Goal: Contribute content: Contribute content

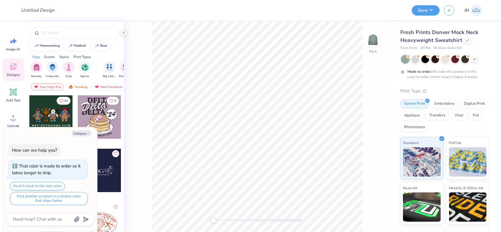
click at [450, 60] on div at bounding box center [445, 59] width 88 height 8
click at [448, 60] on div at bounding box center [445, 59] width 8 height 8
click at [6, 10] on div at bounding box center [6, 10] width 12 height 21
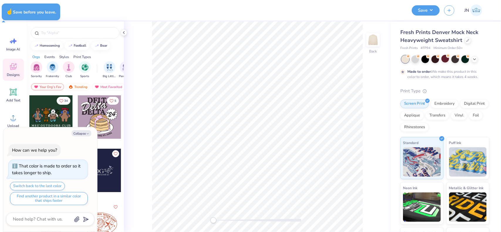
type textarea "x"
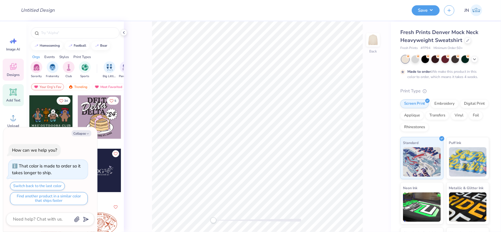
click at [17, 95] on icon at bounding box center [13, 92] width 9 height 9
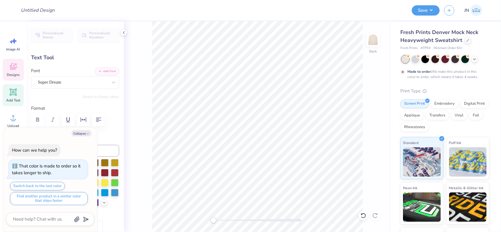
click at [14, 73] on span "Designs" at bounding box center [13, 74] width 13 height 5
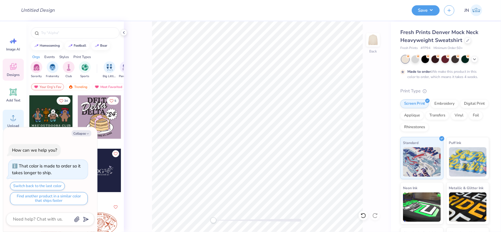
click at [11, 117] on icon at bounding box center [13, 117] width 9 height 9
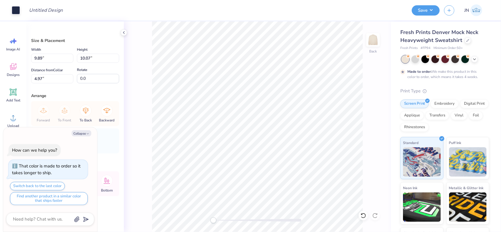
type textarea "x"
type input "4.55"
type input "4.63"
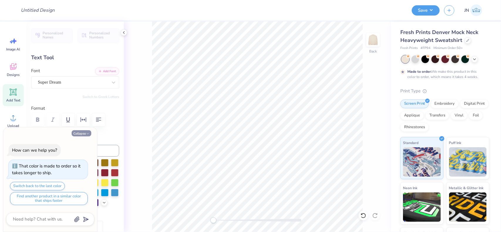
click at [85, 136] on button "Collapse" at bounding box center [82, 133] width 20 height 6
type textarea "x"
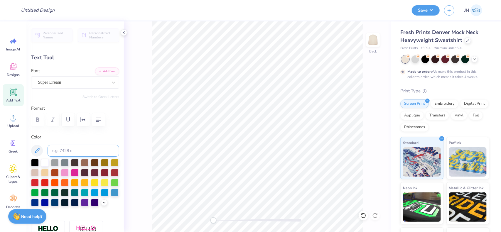
drag, startPoint x: 81, startPoint y: 154, endPoint x: 80, endPoint y: 151, distance: 3.6
click at [80, 151] on input at bounding box center [84, 151] width 72 height 12
type input "533"
click at [87, 151] on input at bounding box center [84, 151] width 72 height 12
type input "201"
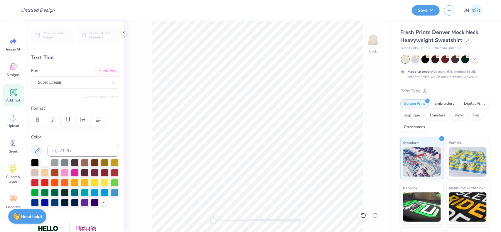
click at [102, 70] on button "Add Font" at bounding box center [107, 71] width 24 height 8
type textarea "phi tau"
type textarea "p"
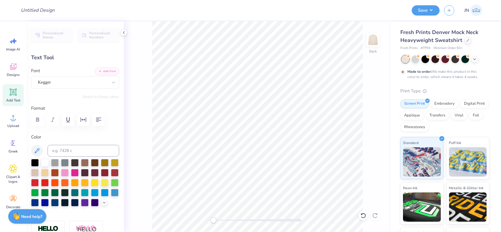
scroll to position [5, 1]
type textarea "PHI TAU"
type input "8.13"
type input "1.55"
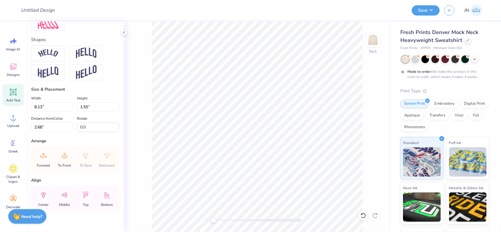
scroll to position [262, 0]
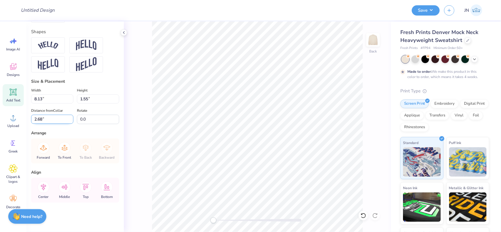
click at [41, 122] on input "2.68" at bounding box center [52, 119] width 42 height 9
type input "2.5"
click at [136, 99] on div "Back" at bounding box center [257, 126] width 267 height 211
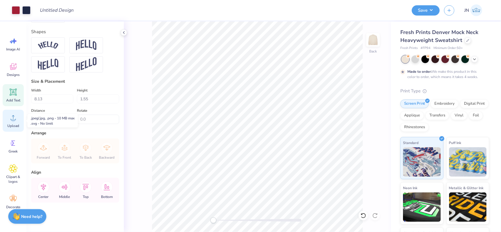
click at [12, 117] on icon at bounding box center [13, 117] width 9 height 9
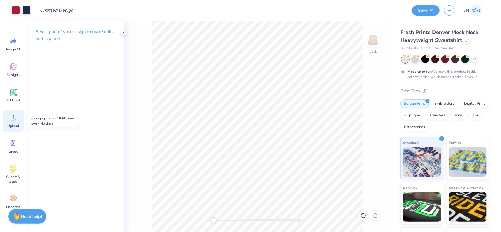
click at [11, 125] on span "Upload" at bounding box center [13, 126] width 12 height 5
click at [38, 13] on div at bounding box center [37, 10] width 8 height 8
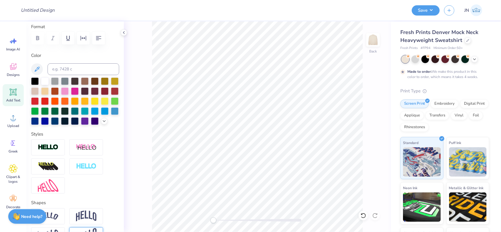
scroll to position [176, 0]
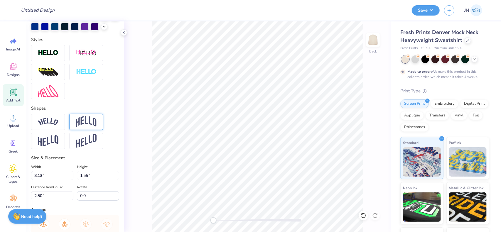
click at [85, 127] on img at bounding box center [86, 121] width 21 height 11
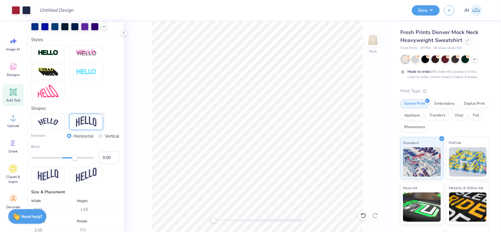
type input "3.22"
type input "1.66"
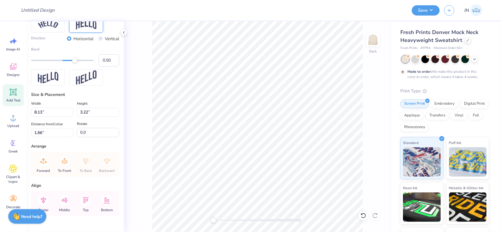
scroll to position [237, 0]
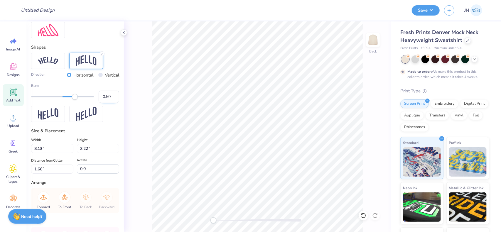
drag, startPoint x: 103, startPoint y: 106, endPoint x: 108, endPoint y: 106, distance: 5.3
click at [108, 103] on input "0.50" at bounding box center [109, 97] width 21 height 12
type input "0.2"
drag, startPoint x: 103, startPoint y: 104, endPoint x: 107, endPoint y: 105, distance: 3.9
click at [107, 103] on input "0.20" at bounding box center [109, 97] width 21 height 12
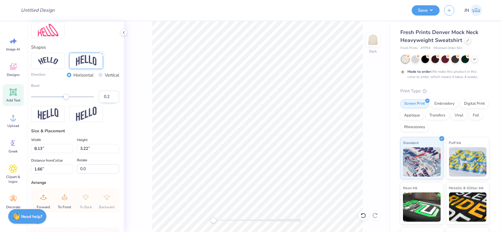
type input "0.25"
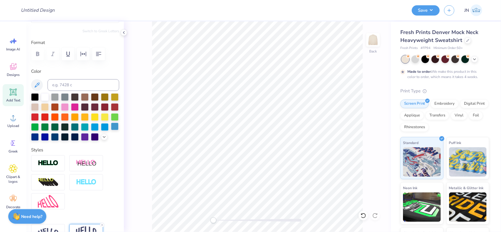
scroll to position [61, 0]
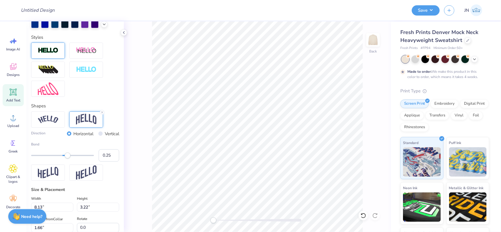
click at [48, 54] on img at bounding box center [48, 50] width 21 height 7
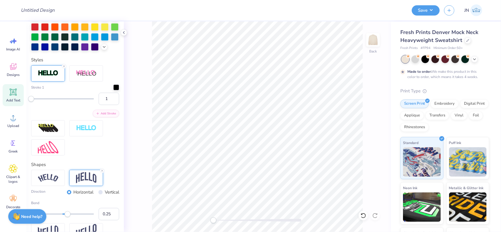
scroll to position [201, 0]
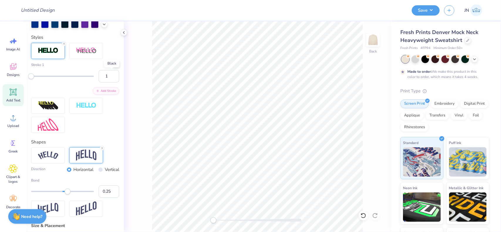
click at [113, 67] on div at bounding box center [116, 64] width 6 height 6
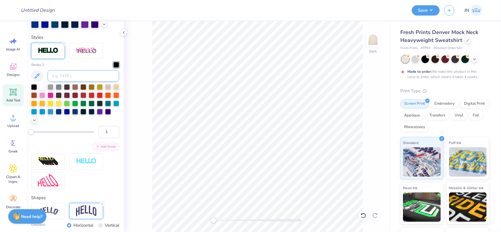
click at [90, 82] on input at bounding box center [84, 76] width 72 height 12
type input "7527"
click at [103, 150] on button "Add Stroke" at bounding box center [106, 146] width 26 height 8
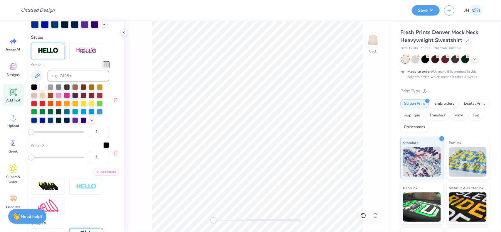
click at [103, 148] on div at bounding box center [106, 145] width 6 height 6
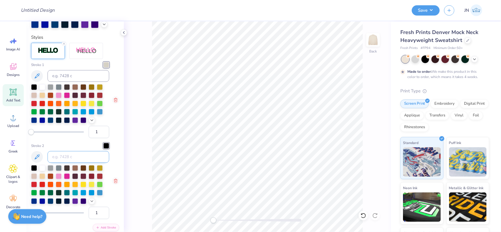
click at [79, 163] on input at bounding box center [79, 157] width 62 height 12
type input "533"
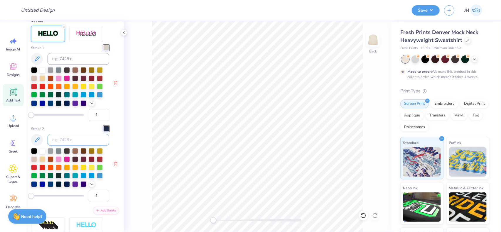
scroll to position [230, 0]
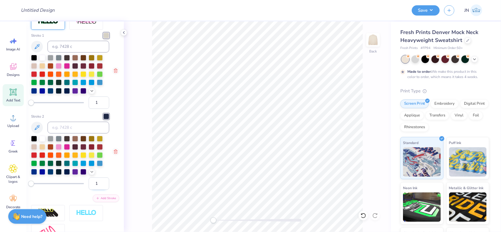
drag, startPoint x: 96, startPoint y: 193, endPoint x: 92, endPoint y: 193, distance: 4.1
click at [93, 190] on input "1" at bounding box center [99, 184] width 21 height 12
click at [91, 190] on input "1" at bounding box center [99, 184] width 21 height 12
type input "3"
click at [230, 220] on div at bounding box center [257, 220] width 88 height 3
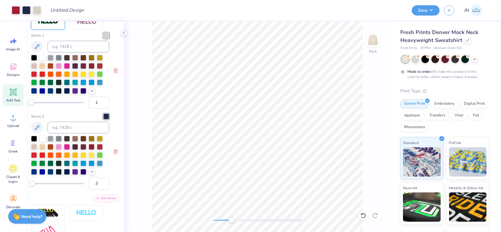
click at [232, 220] on div "Accessibility label" at bounding box center [232, 220] width 6 height 6
drag, startPoint x: 232, startPoint y: 220, endPoint x: 225, endPoint y: 221, distance: 6.2
click at [225, 221] on div "Accessibility label" at bounding box center [225, 220] width 6 height 6
type input "8.23"
type input "2.45"
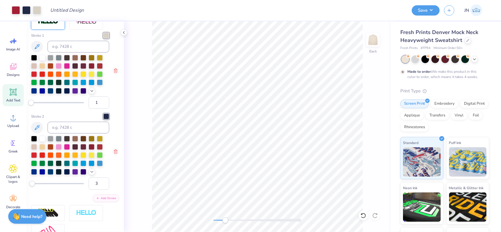
type input "2.21"
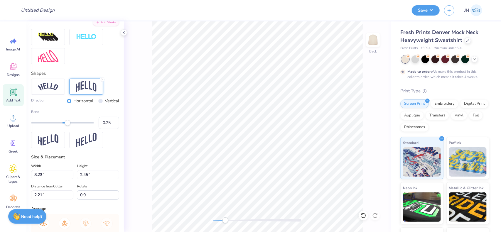
scroll to position [491, 0]
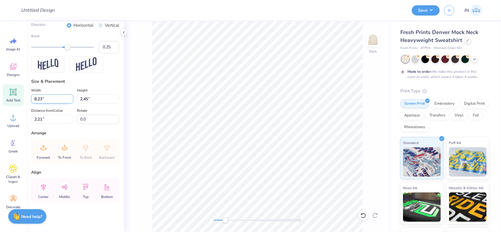
click at [40, 100] on input "8.23" at bounding box center [52, 98] width 42 height 9
type input "10.00"
type input "2.98"
click at [44, 119] on input "1.94" at bounding box center [52, 119] width 42 height 9
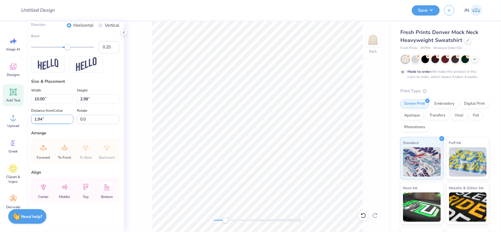
click at [44, 119] on input "1.94" at bounding box center [52, 119] width 42 height 9
click at [43, 119] on input "1.94" at bounding box center [52, 119] width 42 height 9
type input "2.5"
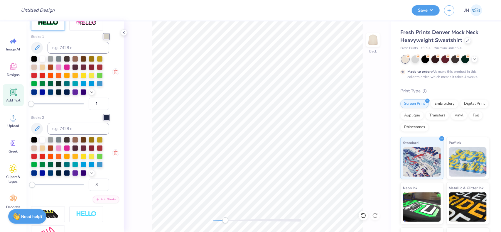
scroll to position [227, 0]
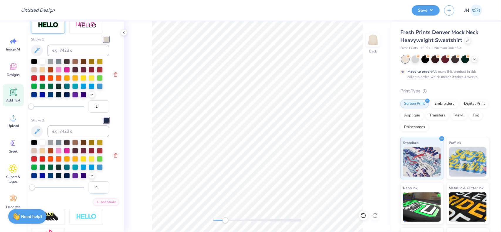
type input "4"
click at [100, 194] on input "4" at bounding box center [99, 187] width 21 height 12
drag, startPoint x: 224, startPoint y: 221, endPoint x: 218, endPoint y: 222, distance: 6.3
click at [218, 222] on div "Accessibility label" at bounding box center [218, 220] width 6 height 6
type input "10.04"
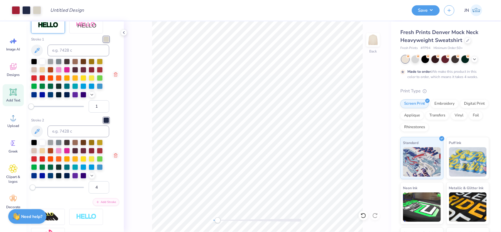
type input "3.01"
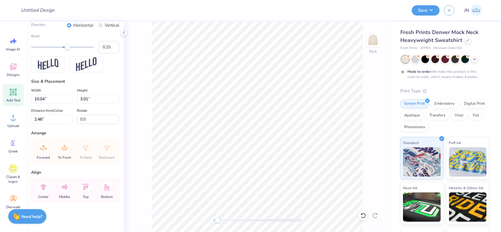
scroll to position [491, 0]
drag, startPoint x: 46, startPoint y: 121, endPoint x: 26, endPoint y: 122, distance: 20.3
click at [26, 122] on div "Personalized Names Personalized Numbers Text Tool Add Font Font Kegger Switch t…" at bounding box center [74, 126] width 97 height 211
type input "2.5"
click at [43, 99] on input "10.04" at bounding box center [52, 98] width 42 height 9
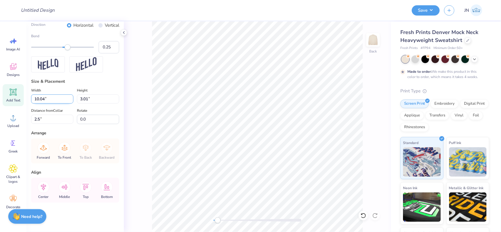
click at [43, 99] on input "10.04" at bounding box center [52, 98] width 42 height 9
type input "10.00"
type input "3.00"
type input "2.51"
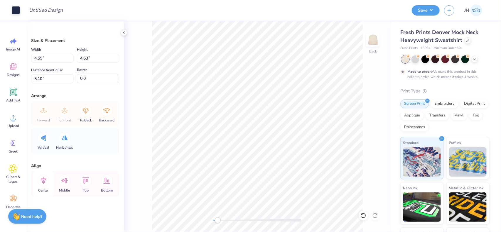
type input "3.67"
type input "3.73"
click at [46, 182] on icon at bounding box center [44, 181] width 12 height 12
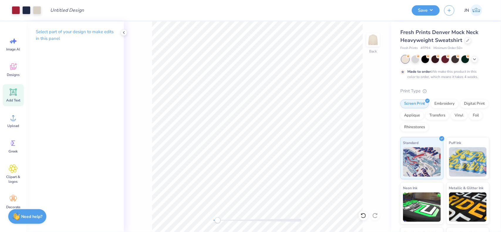
click at [12, 97] on div "Add Text" at bounding box center [13, 95] width 21 height 22
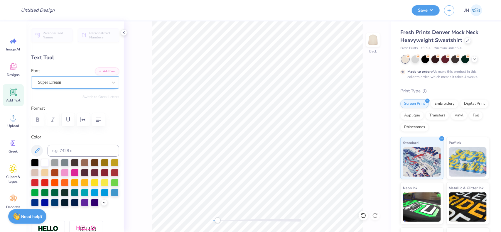
click at [73, 83] on div "Super Dream" at bounding box center [72, 82] width 71 height 9
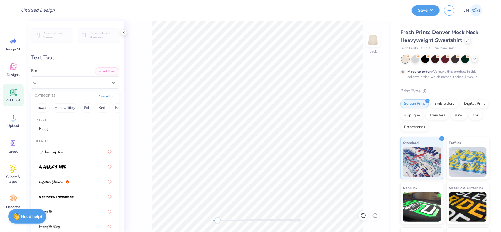
click at [65, 124] on div "Latest Kegger" at bounding box center [75, 126] width 88 height 21
drag, startPoint x: 62, startPoint y: 129, endPoint x: 103, endPoint y: 132, distance: 40.6
click at [62, 129] on div "Kegger" at bounding box center [75, 129] width 73 height 6
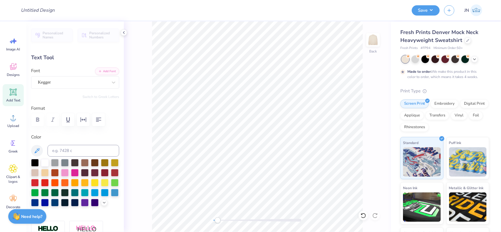
scroll to position [5, 1]
type textarea "EST."
click at [85, 151] on input at bounding box center [84, 151] width 72 height 12
type input "533"
type input "1.99"
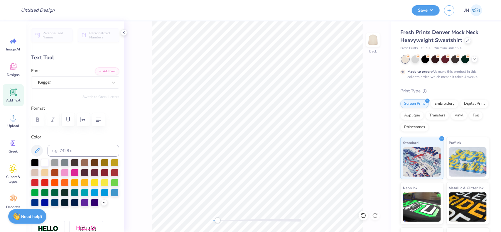
type input "0.78"
type input "6.39"
type input "1.48"
type input "0.58"
click at [86, 124] on button "button" at bounding box center [83, 119] width 13 height 13
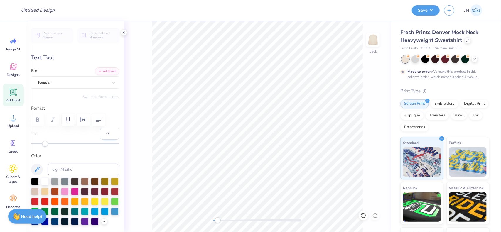
click at [100, 134] on input "0" at bounding box center [109, 134] width 19 height 12
type input "5"
type input "1.62"
click at [254, 125] on li "Duplicate" at bounding box center [252, 123] width 46 height 11
type input "7.49"
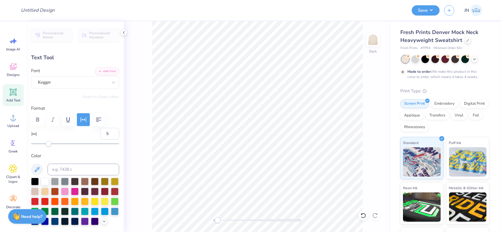
scroll to position [5, 1]
type textarea "1906"
type input "1.74"
click at [309, 124] on li "Duplicate" at bounding box center [313, 123] width 46 height 11
type input "7.49"
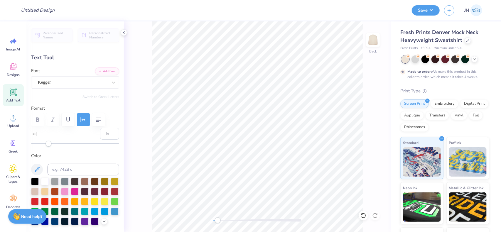
scroll to position [5, 1]
type textarea "1"
type textarea "BROTHERHOOD. LEGACY."
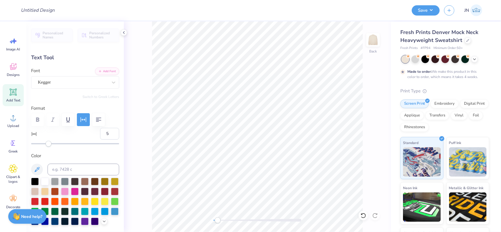
type input "5.85"
type input "0.35"
type input "9.15"
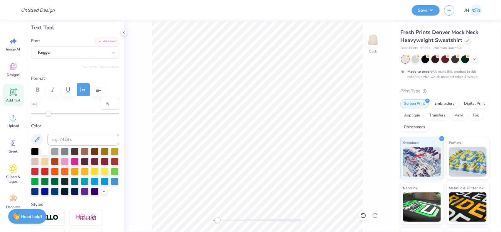
scroll to position [59, 0]
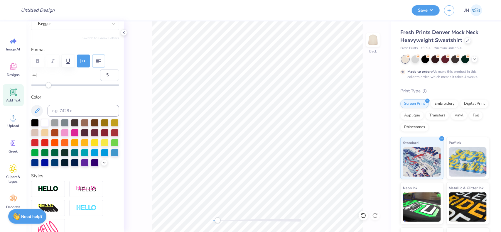
click at [98, 61] on icon "button" at bounding box center [98, 61] width 7 height 7
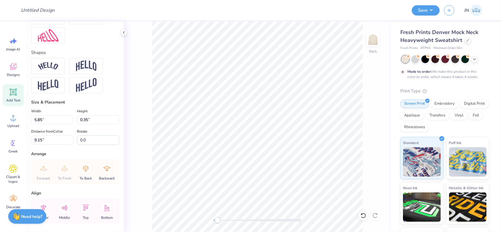
scroll to position [280, 0]
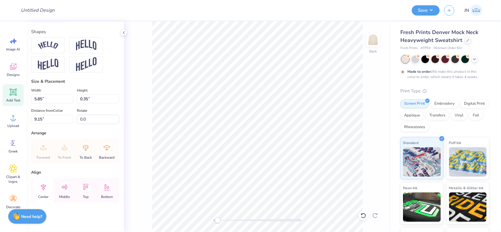
click at [45, 187] on icon at bounding box center [44, 187] width 12 height 12
type input "7.59"
type input "0.46"
click at [40, 184] on icon at bounding box center [44, 187] width 12 height 12
click at [282, 123] on li "Duplicate" at bounding box center [289, 123] width 46 height 11
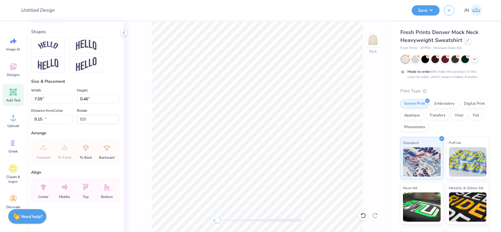
type input "10.15"
type textarea "TRADITION."
click at [43, 189] on icon at bounding box center [44, 187] width 12 height 12
type input "3.69"
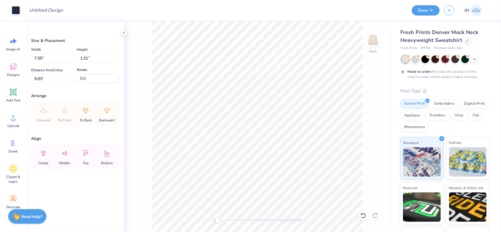
type input "9.03"
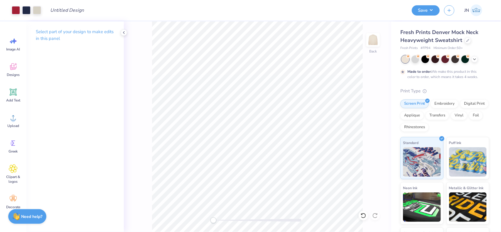
click at [211, 223] on div "Back" at bounding box center [257, 126] width 267 height 211
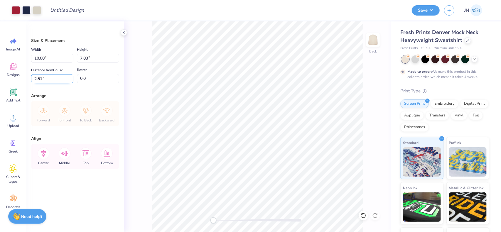
click at [40, 78] on input "2.51" at bounding box center [52, 78] width 42 height 9
type input "2.50"
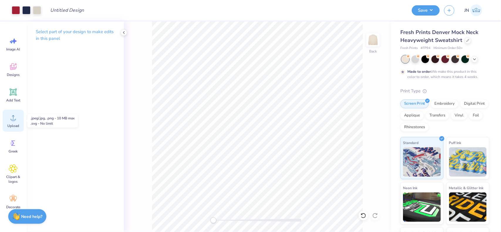
click at [20, 118] on div "Upload" at bounding box center [13, 121] width 21 height 22
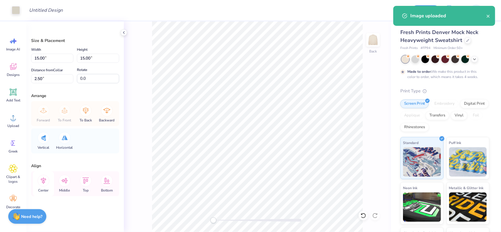
click at [43, 180] on icon at bounding box center [44, 181] width 12 height 12
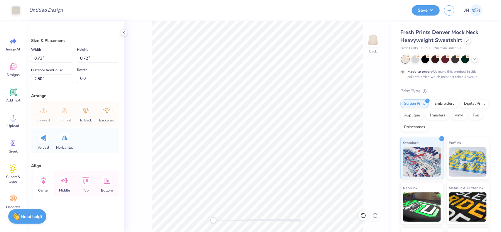
click at [42, 181] on icon at bounding box center [43, 181] width 5 height 7
click at [45, 180] on icon at bounding box center [43, 181] width 5 height 7
click at [415, 7] on button "Save" at bounding box center [426, 10] width 28 height 10
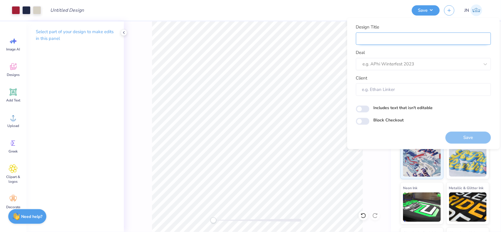
click at [373, 36] on input "Design Title" at bounding box center [423, 38] width 135 height 13
paste input "FPS240535"
type input "FPS240535"
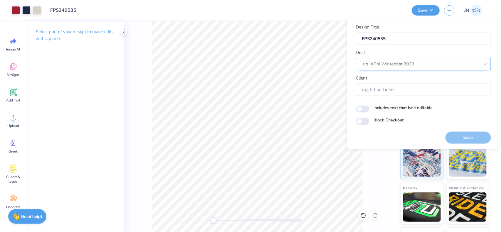
click at [372, 60] on div "e.g. APhi Winterfest 2023" at bounding box center [421, 64] width 118 height 9
click at [396, 88] on div "Design Tool Gallery" at bounding box center [423, 90] width 130 height 10
type input "DESIGN TOOL"
type input "Design Tool Gallery User"
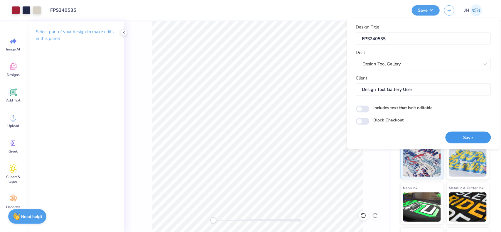
click at [454, 134] on button "Save" at bounding box center [467, 137] width 45 height 12
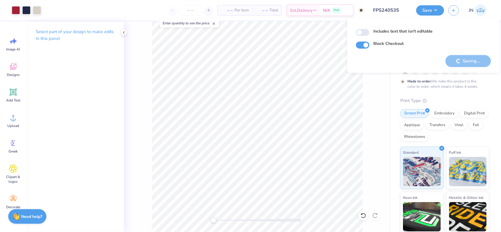
checkbox input "true"
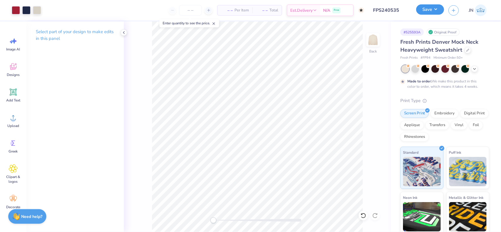
click at [437, 9] on button "Save" at bounding box center [430, 9] width 28 height 10
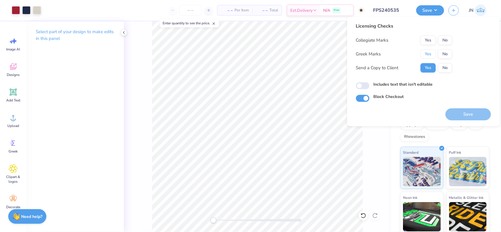
drag, startPoint x: 431, startPoint y: 53, endPoint x: 443, endPoint y: 45, distance: 15.2
click at [431, 53] on button "Yes" at bounding box center [427, 53] width 15 height 9
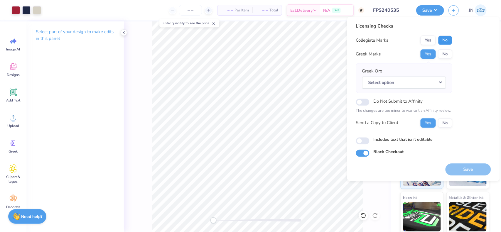
click at [446, 41] on button "No" at bounding box center [445, 40] width 14 height 9
click at [415, 87] on button "Select option" at bounding box center [404, 83] width 84 height 12
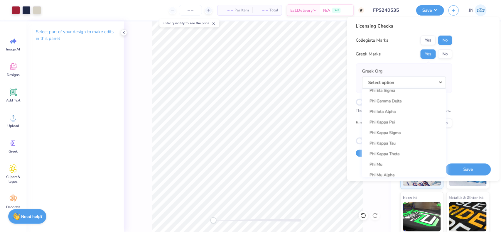
scroll to position [3140, 0]
click at [394, 113] on link "Phi Kappa Tau" at bounding box center [403, 115] width 79 height 10
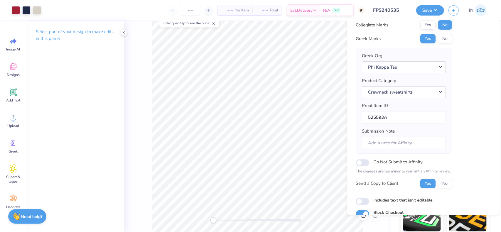
scroll to position [42, 0]
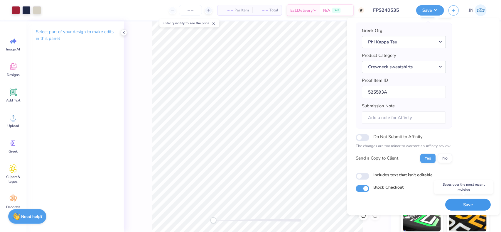
click at [451, 204] on button "Save" at bounding box center [467, 205] width 45 height 12
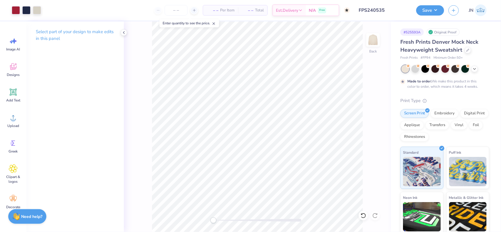
click at [390, 4] on input "FPS240535" at bounding box center [383, 10] width 58 height 12
